Goal: Transaction & Acquisition: Subscribe to service/newsletter

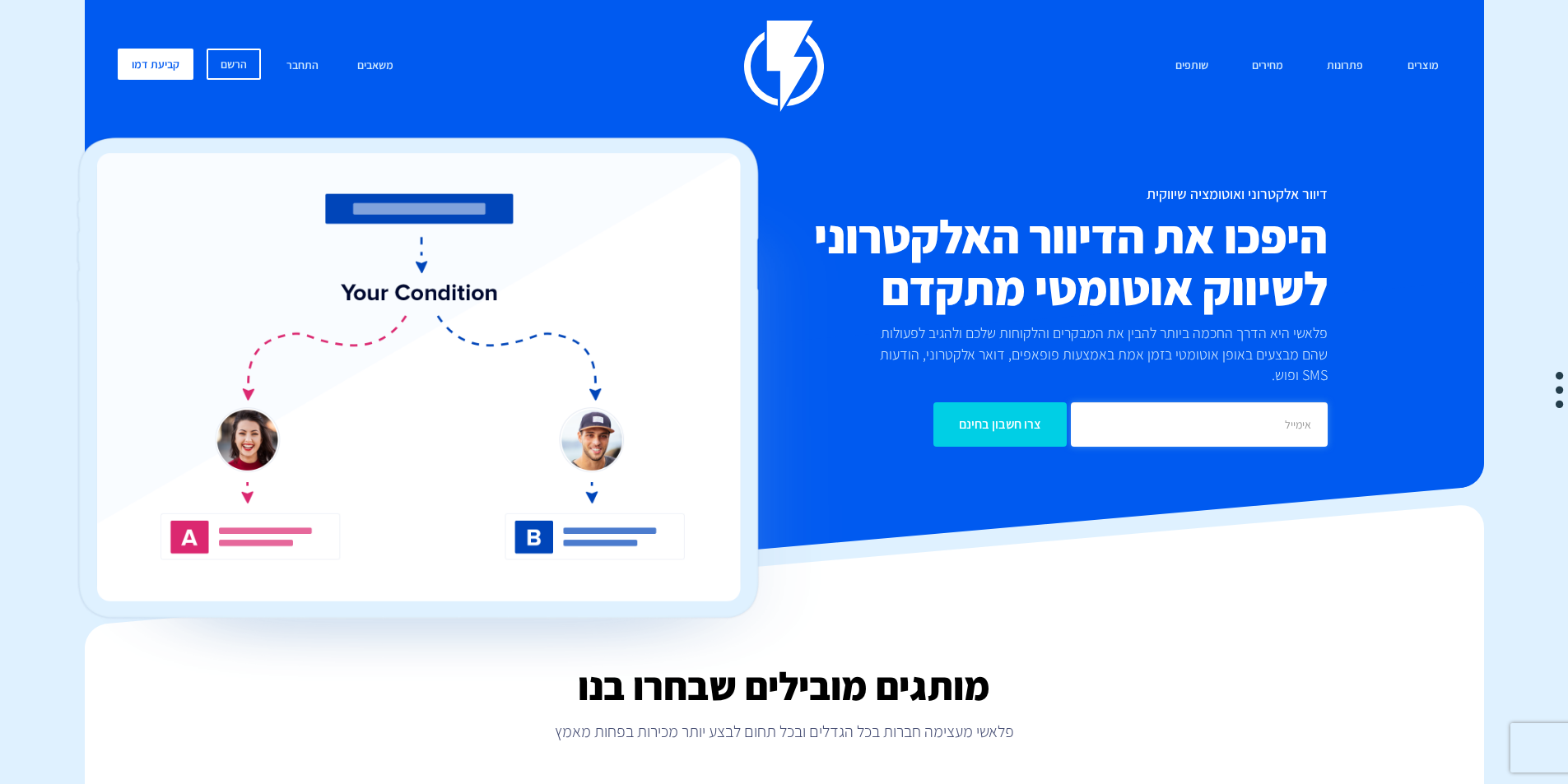
click at [1219, 402] on input "email" at bounding box center [1199, 424] width 256 height 44
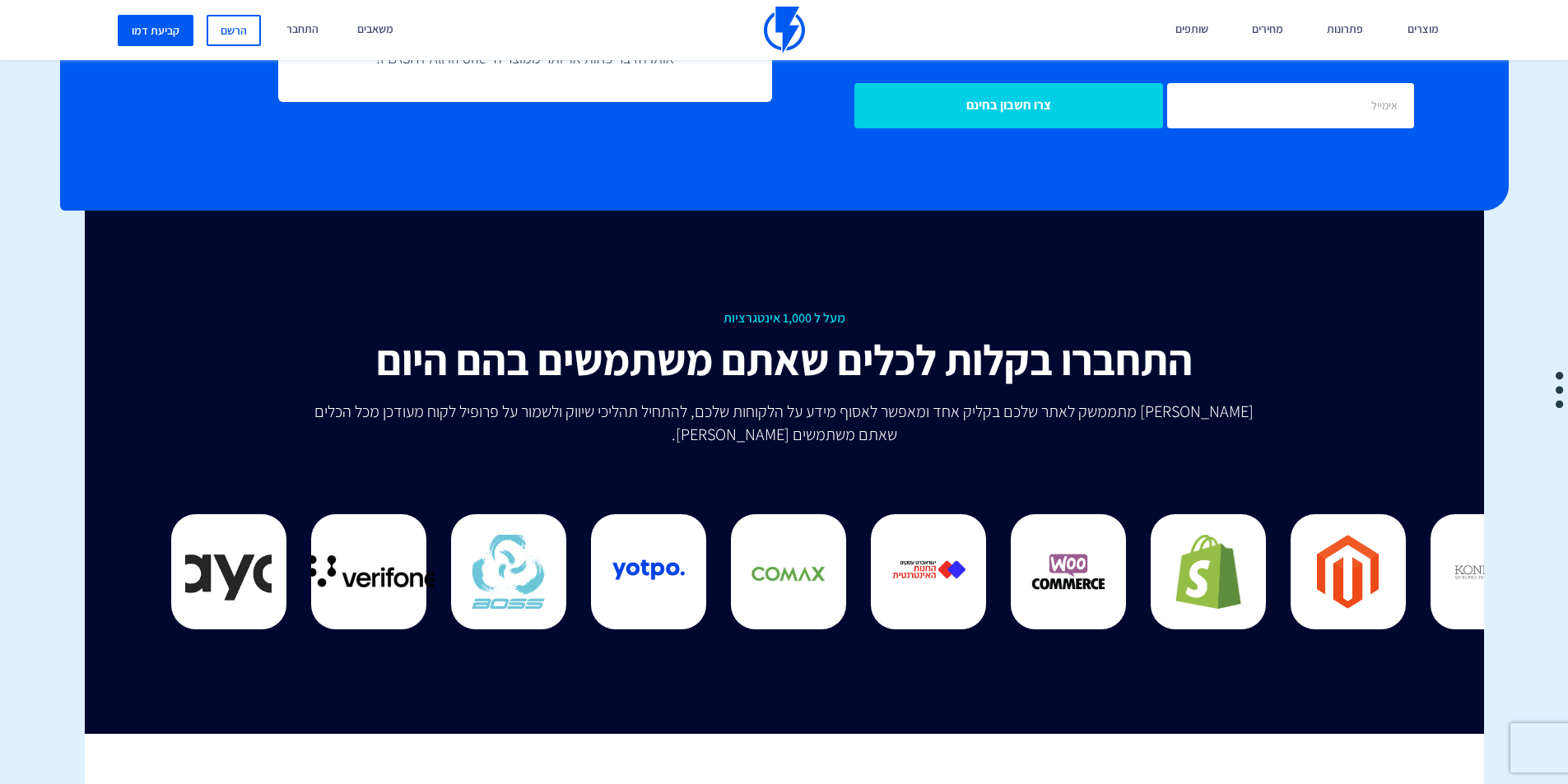
scroll to position [4114, 0]
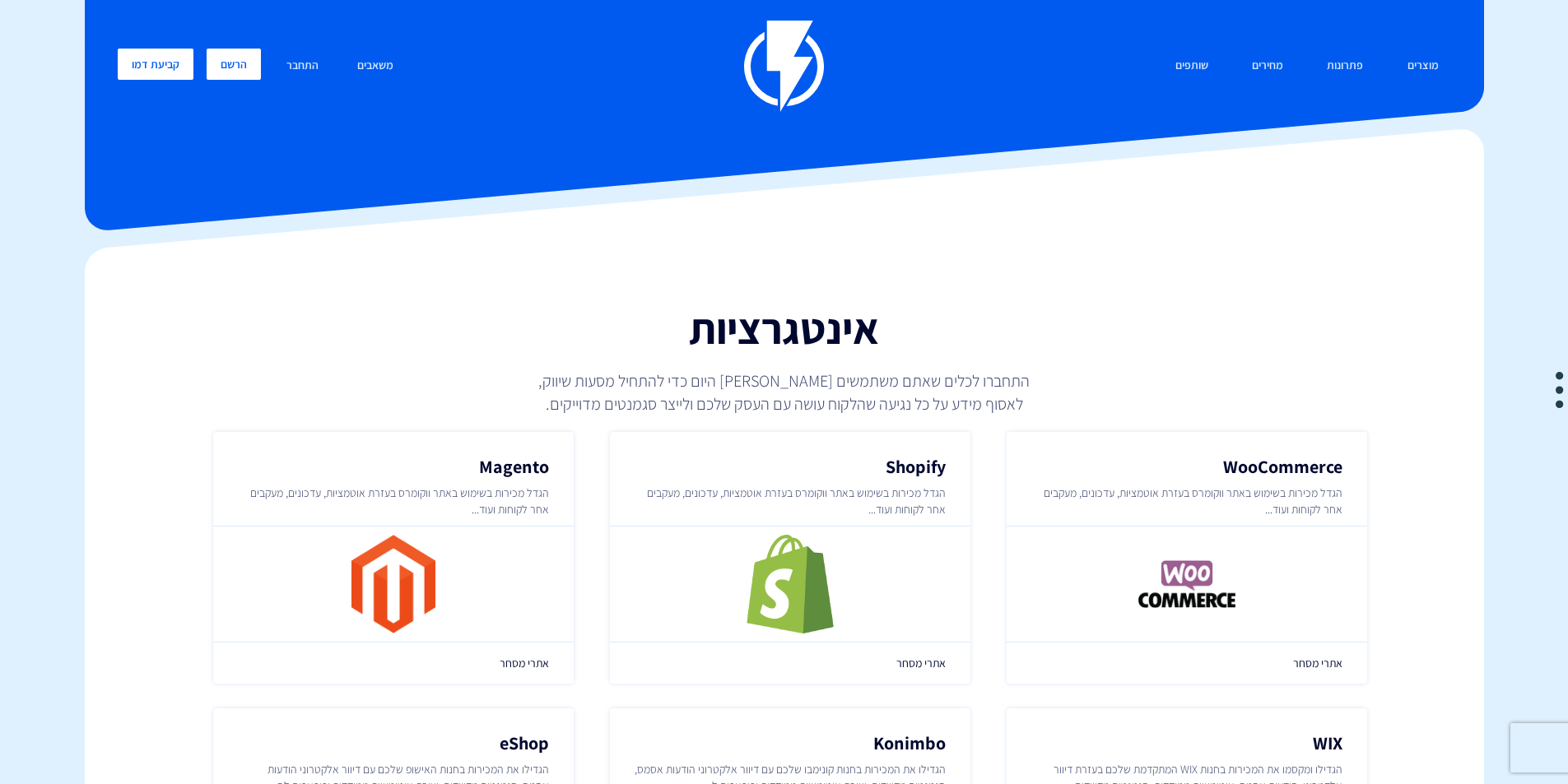
click at [236, 61] on link "הרשם" at bounding box center [233, 64] width 54 height 32
